Goal: Task Accomplishment & Management: Complete application form

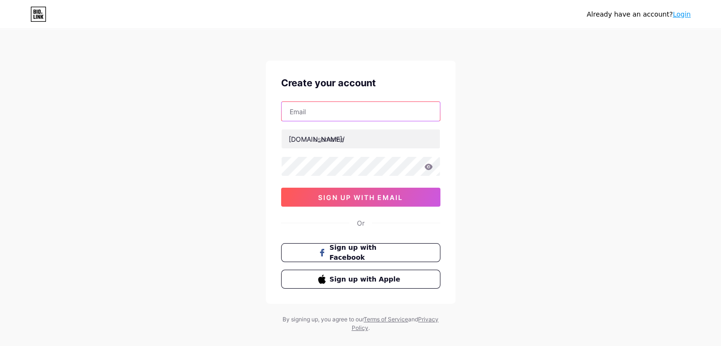
click at [368, 114] on input "text" at bounding box center [360, 111] width 158 height 19
click at [519, 140] on div "Already have an account? Login Create your account bio.link/ sign up with email…" at bounding box center [360, 181] width 721 height 362
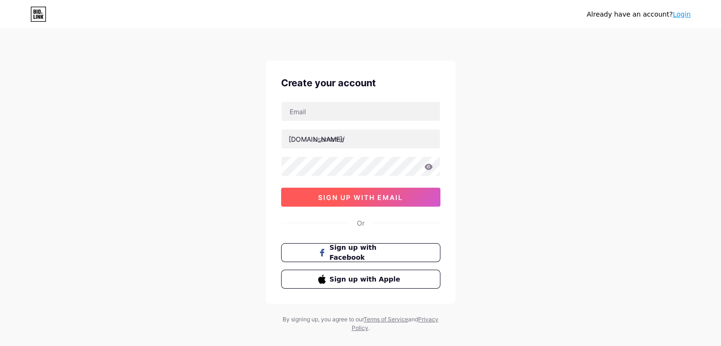
click at [392, 197] on span "sign up with email" at bounding box center [360, 197] width 85 height 8
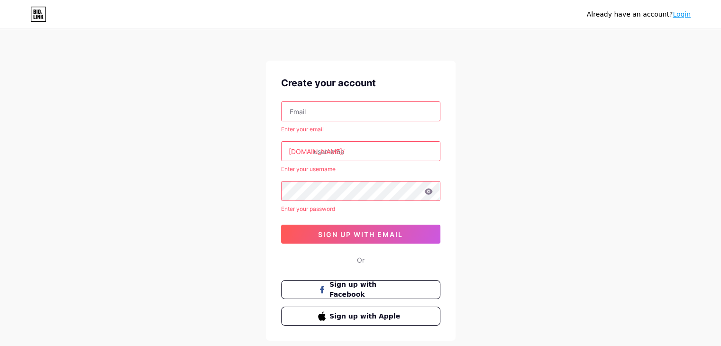
click at [351, 123] on div "Enter your email bio.link/ Enter your username Enter your password 0cAFcWeA62tF…" at bounding box center [360, 172] width 159 height 142
drag, startPoint x: 373, startPoint y: 114, endPoint x: 388, endPoint y: 119, distance: 15.6
click at [373, 114] on input "text" at bounding box center [360, 111] width 158 height 19
drag, startPoint x: 572, startPoint y: 199, endPoint x: 547, endPoint y: 219, distance: 32.4
click at [572, 200] on div "Already have an account? Login Create your account Enter your email bio.link/ E…" at bounding box center [360, 199] width 721 height 399
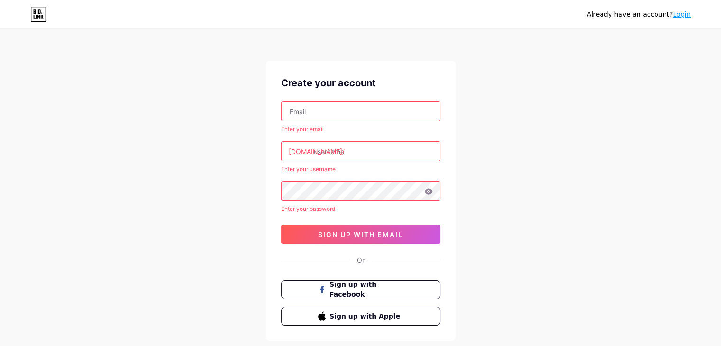
click at [330, 113] on input "text" at bounding box center [360, 111] width 158 height 19
click at [572, 171] on div "Already have an account? Login Create your account Enter your email bio.link/ E…" at bounding box center [360, 199] width 721 height 399
click at [367, 115] on input "text" at bounding box center [360, 111] width 158 height 19
click at [371, 115] on input "text" at bounding box center [360, 111] width 158 height 19
paste input "Cgshospital456@gmail.com"
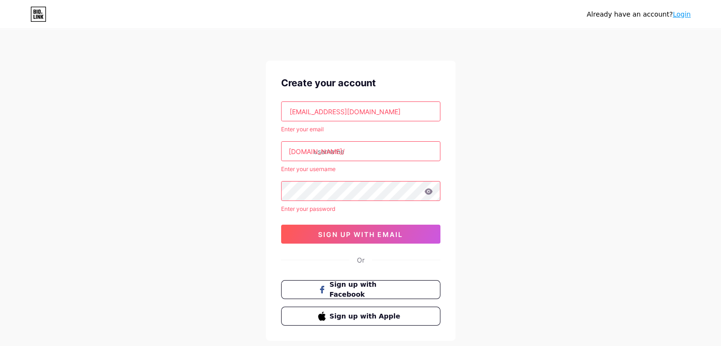
type input "Cgshospital456@gmail.com"
click at [323, 146] on input "text" at bounding box center [360, 151] width 158 height 19
click at [364, 154] on input "text" at bounding box center [360, 151] width 158 height 19
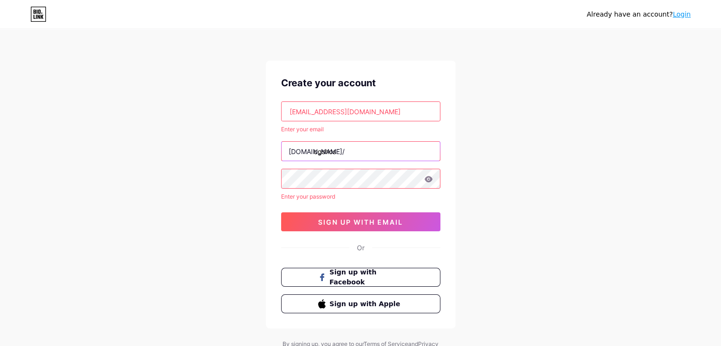
type input "cgshos"
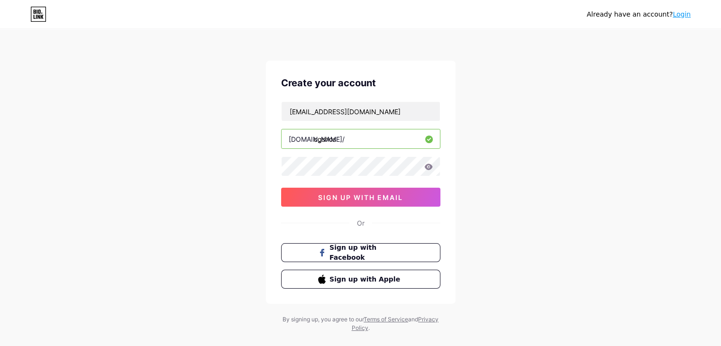
click at [385, 144] on input "cgshos" at bounding box center [360, 138] width 158 height 19
type input "cgshospital"
click at [549, 177] on div "Already have an account? Login Create your account Cgshospital456@gmail.com bio…" at bounding box center [360, 181] width 721 height 362
click at [582, 172] on div "Already have an account? Login Create your account Cgshospital456@gmail.com bio…" at bounding box center [360, 181] width 721 height 362
click at [394, 200] on span "sign up with email" at bounding box center [360, 197] width 85 height 8
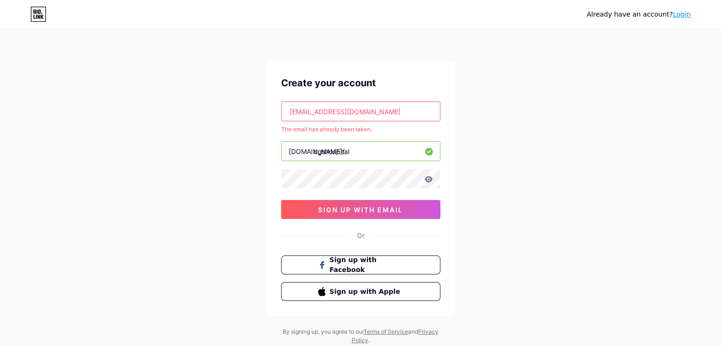
click at [385, 112] on input "Cgshospital456@gmail.com" at bounding box center [360, 111] width 158 height 19
click at [548, 139] on div "Already have an account? Login Create your account Cgshospital456@gmail.com The…" at bounding box center [360, 187] width 721 height 375
click at [384, 113] on input "Cgshospital456@gmail.com" at bounding box center [360, 111] width 158 height 19
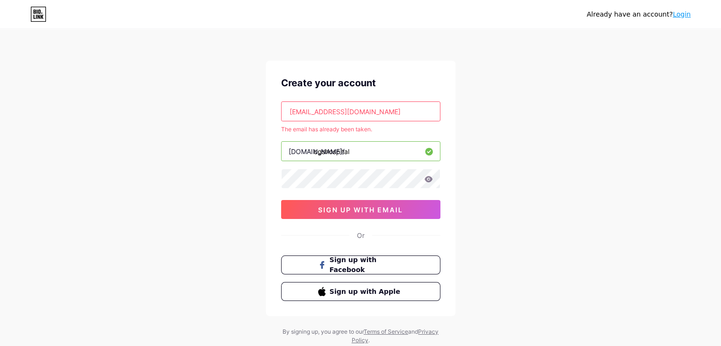
click at [384, 113] on input "Cgshospital456@gmail.com" at bounding box center [360, 111] width 158 height 19
click at [543, 174] on div "Already have an account? Login Create your account cgshospital456@gmail.com The…" at bounding box center [360, 187] width 721 height 375
click at [397, 110] on input "cgshospital456@gmail.com" at bounding box center [360, 111] width 158 height 19
click at [337, 111] on input "cgshospital456@gmail.com" at bounding box center [360, 111] width 158 height 19
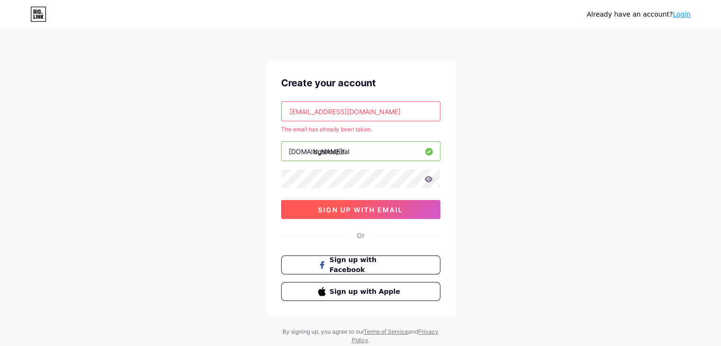
click at [373, 208] on span "sign up with email" at bounding box center [360, 210] width 85 height 8
click at [338, 113] on input "Cgshospital456@gmail.com" at bounding box center [360, 111] width 158 height 19
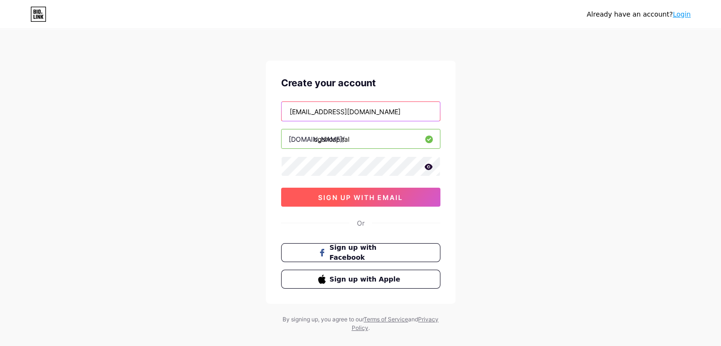
type input "Cgshospital4562@gmail.com"
click at [362, 193] on span "sign up with email" at bounding box center [360, 197] width 85 height 8
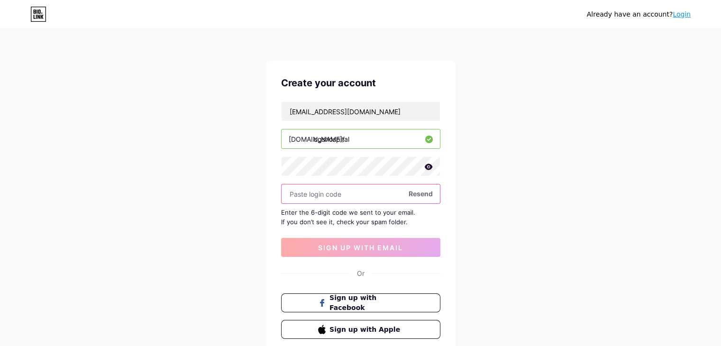
click at [345, 192] on input "text" at bounding box center [360, 193] width 158 height 19
click at [549, 209] on div "Already have an account? Login Create your account Cgshospital4562@gmail.com bi…" at bounding box center [360, 206] width 721 height 413
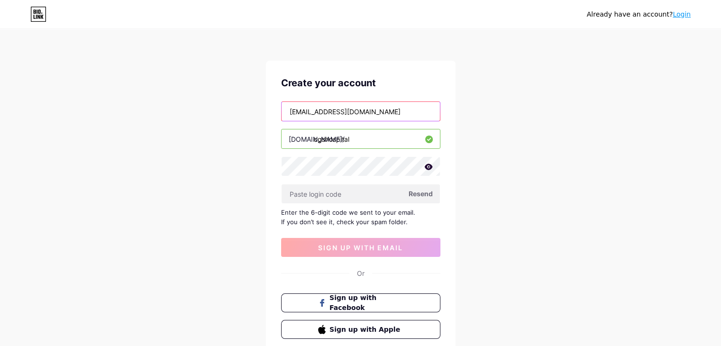
click at [344, 112] on input "Cgshospital4562@gmail.com" at bounding box center [360, 111] width 158 height 19
type input "[EMAIL_ADDRESS][DOMAIN_NAME]"
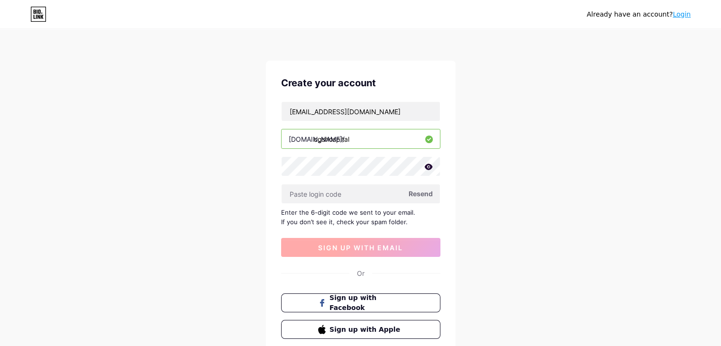
click at [385, 241] on button "sign up with email" at bounding box center [360, 247] width 159 height 19
drag, startPoint x: 472, startPoint y: 248, endPoint x: 396, endPoint y: 257, distance: 76.3
click at [471, 249] on div "Already have an account? Login Create your account sonaliisindia@gmail.com bio.…" at bounding box center [360, 206] width 721 height 413
click at [424, 192] on span "Resend" at bounding box center [420, 194] width 24 height 10
click at [392, 251] on button "sign up with email" at bounding box center [360, 247] width 159 height 19
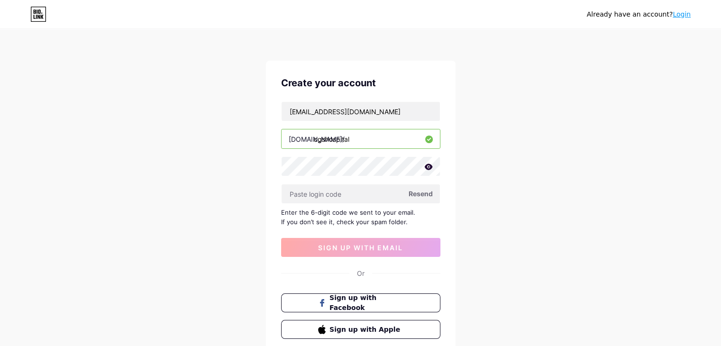
click at [490, 213] on div "Already have an account? Login Create your account sonaliisindia@gmail.com bio.…" at bounding box center [360, 206] width 721 height 413
click at [466, 159] on div "Already have an account? Login Create your account sonaliisindia@gmail.com bio.…" at bounding box center [360, 206] width 721 height 413
click at [351, 109] on input "[EMAIL_ADDRESS][DOMAIN_NAME]" at bounding box center [360, 111] width 158 height 19
click at [356, 109] on input "[EMAIL_ADDRESS][DOMAIN_NAME]" at bounding box center [360, 111] width 158 height 19
click at [364, 110] on input "[EMAIL_ADDRESS][DOMAIN_NAME]" at bounding box center [360, 111] width 158 height 19
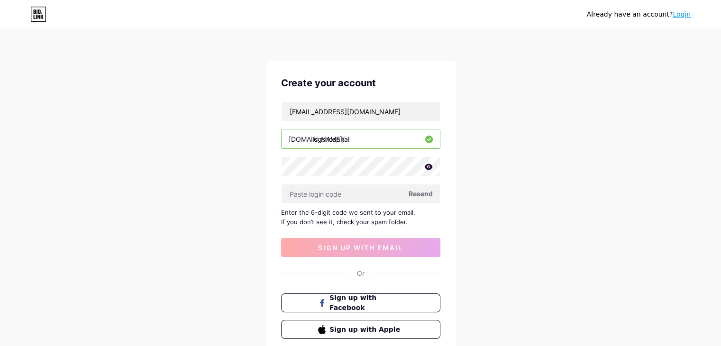
click at [530, 112] on div "Already have an account? Login Create your account sonaliisindia@gmail.com bio.…" at bounding box center [360, 206] width 721 height 413
click at [600, 180] on div "Already have an account? Login Create your account sonaliisindia@gmail.com bio.…" at bounding box center [360, 206] width 721 height 413
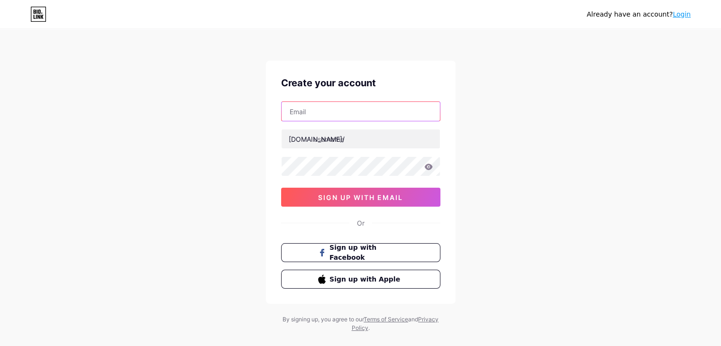
click at [377, 110] on input "text" at bounding box center [360, 111] width 158 height 19
type input "[EMAIL_ADDRESS][DOMAIN_NAME]"
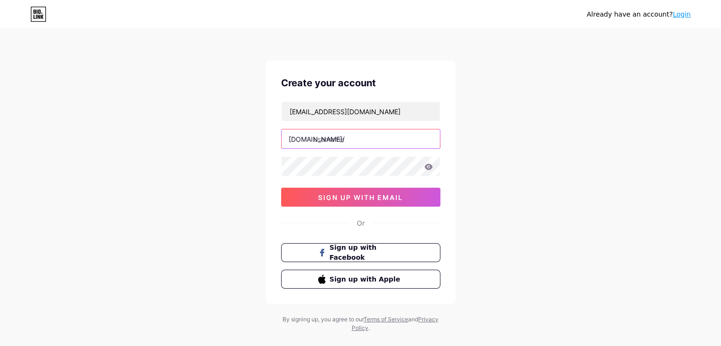
click at [349, 138] on input "text" at bounding box center [360, 138] width 158 height 19
type input "v"
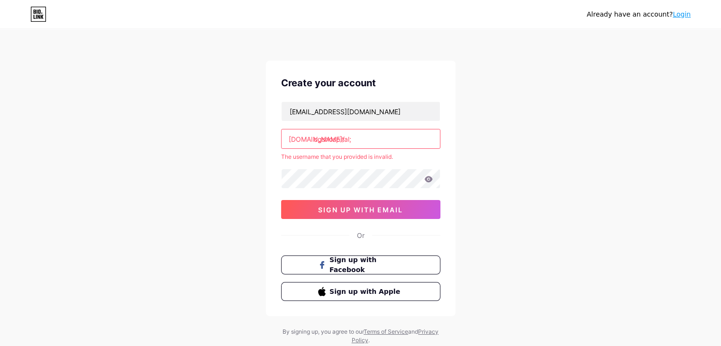
click at [401, 133] on input "cgshospital;" at bounding box center [360, 138] width 158 height 19
type input "cgshospital"
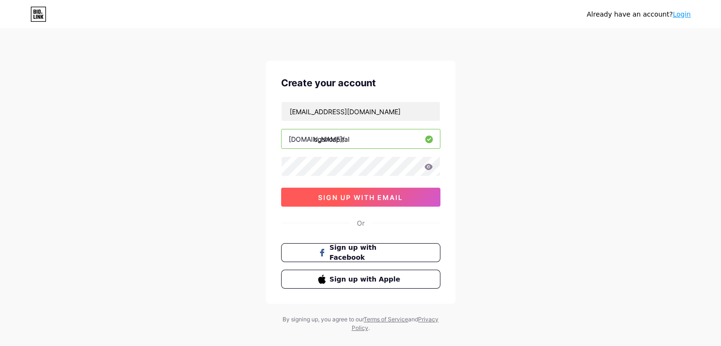
click at [402, 206] on button "sign up with email" at bounding box center [360, 197] width 159 height 19
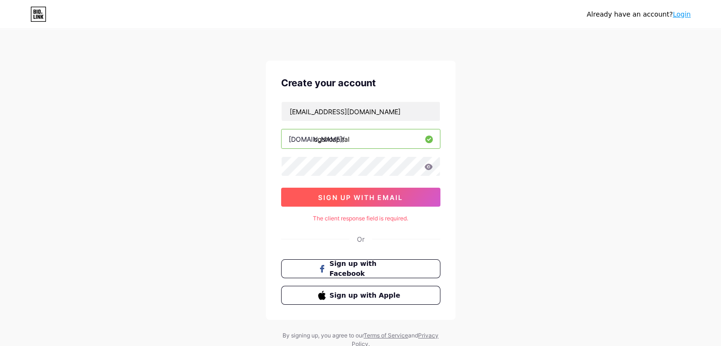
click at [386, 191] on button "sign up with email" at bounding box center [360, 197] width 159 height 19
click at [502, 227] on div "Already have an account? Login Create your account [EMAIL_ADDRESS][DOMAIN_NAME]…" at bounding box center [360, 189] width 721 height 379
